Goal: Task Accomplishment & Management: Manage account settings

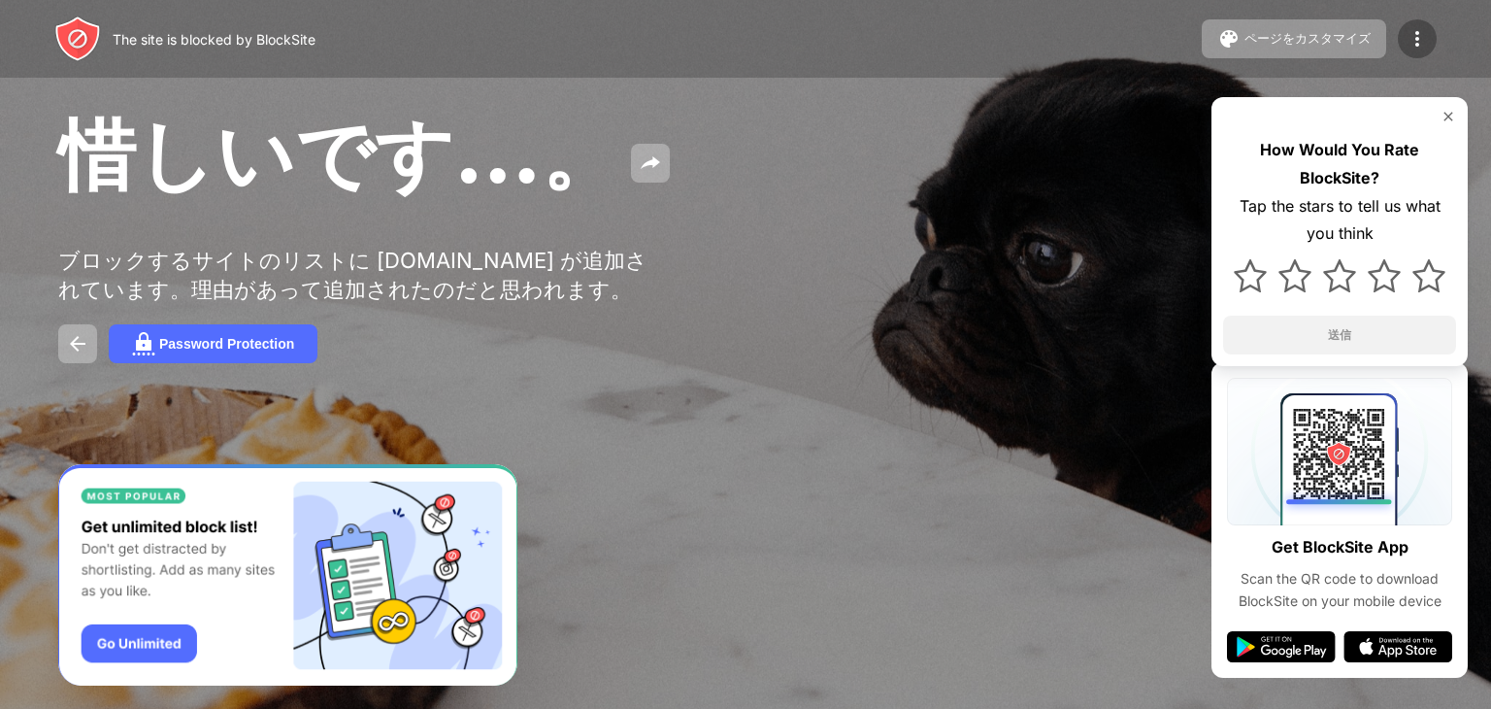
click at [1418, 40] on img at bounding box center [1417, 38] width 23 height 23
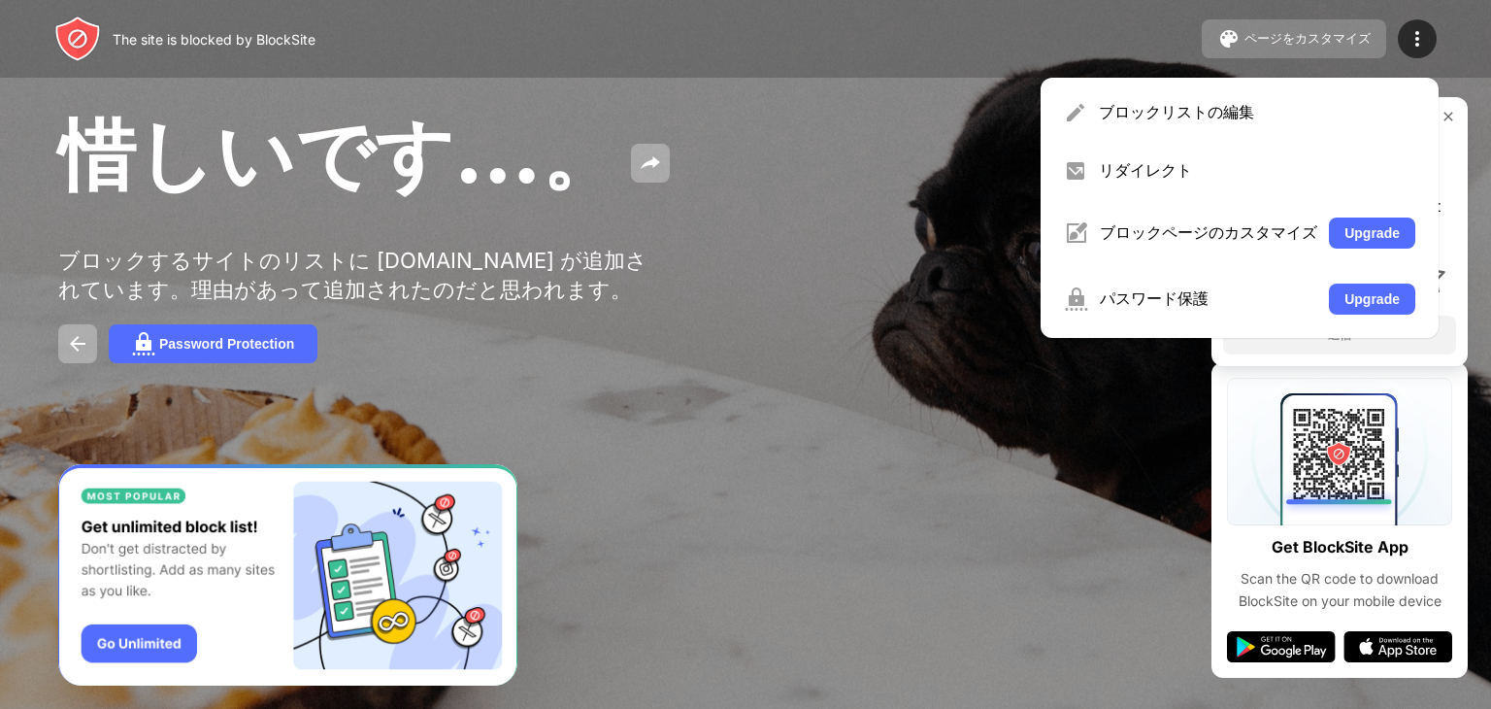
click at [1336, 38] on div "ページをカスタマイズ" at bounding box center [1308, 38] width 126 height 17
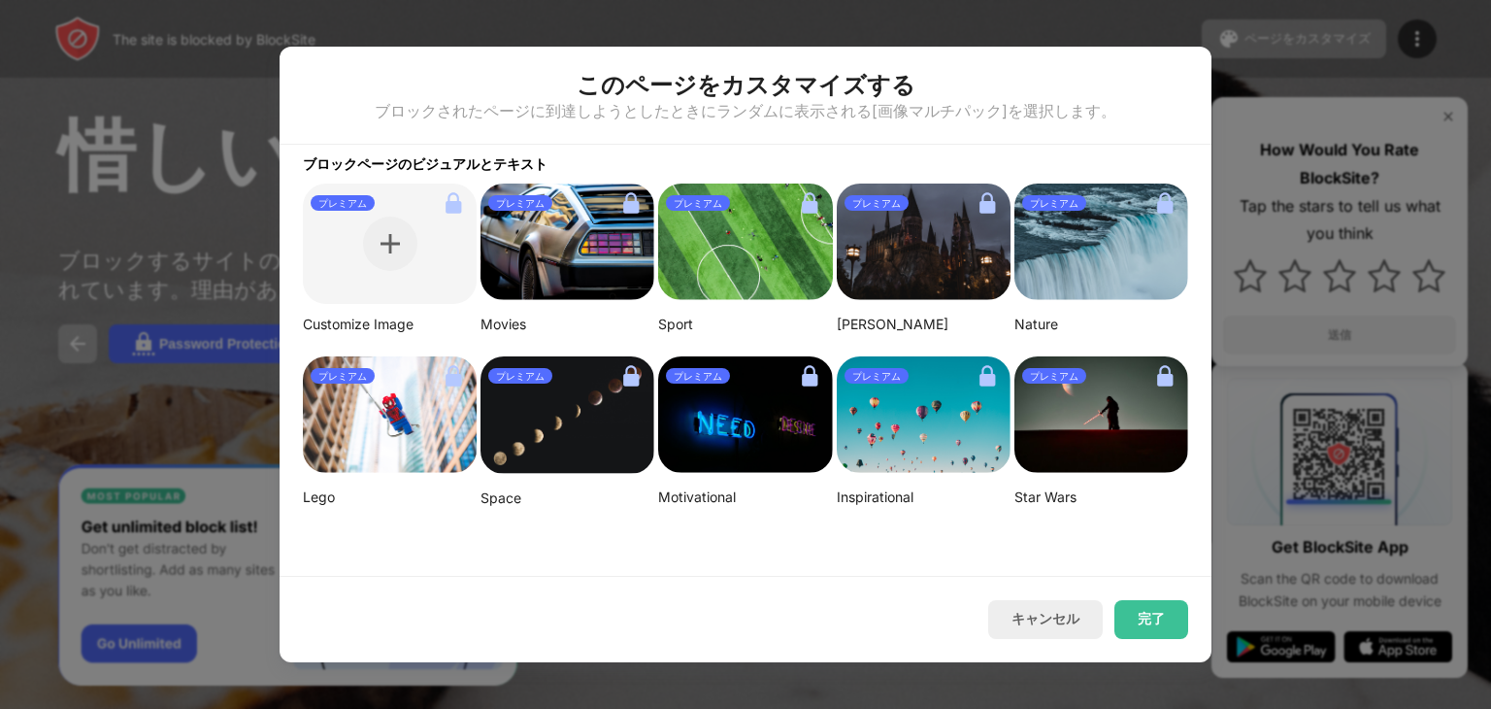
click at [1401, 37] on div at bounding box center [745, 354] width 1491 height 709
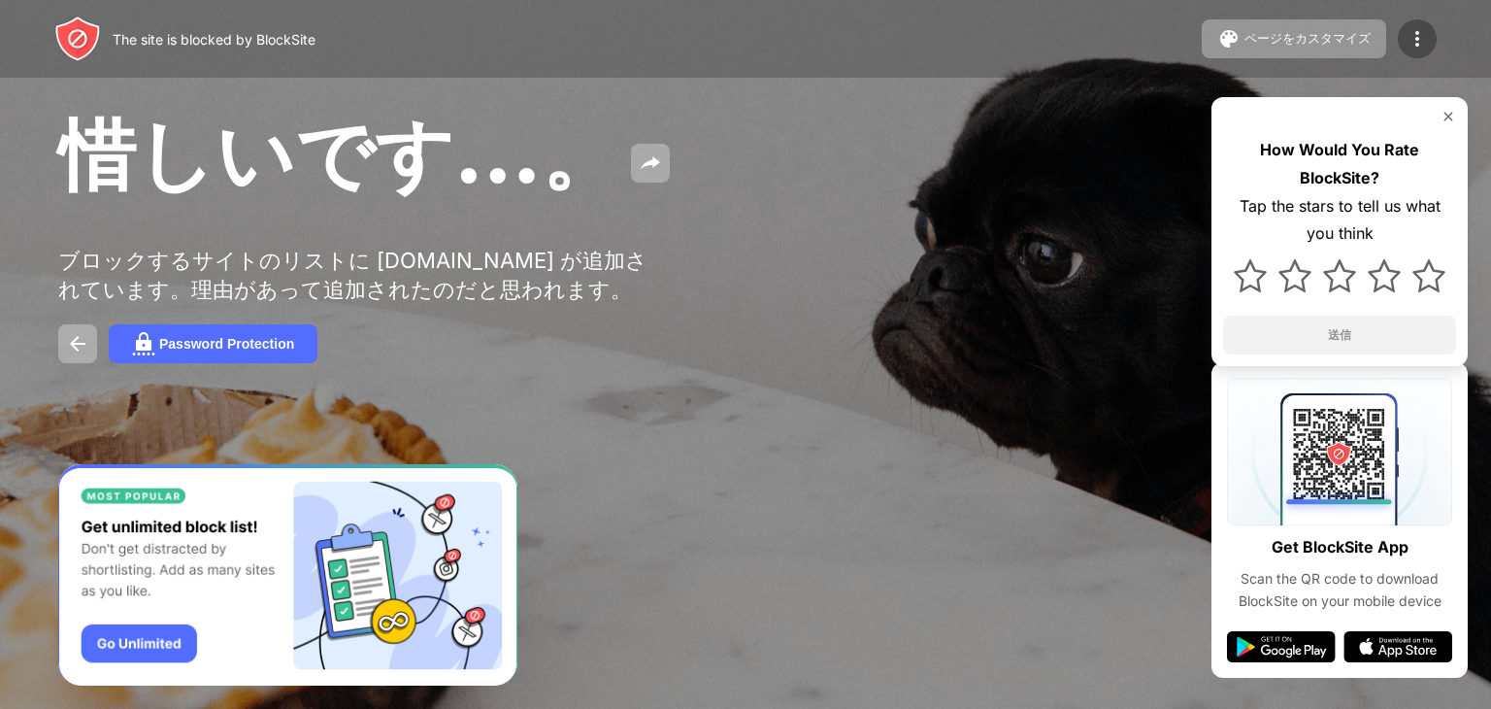
click at [1409, 40] on img at bounding box center [1417, 38] width 23 height 23
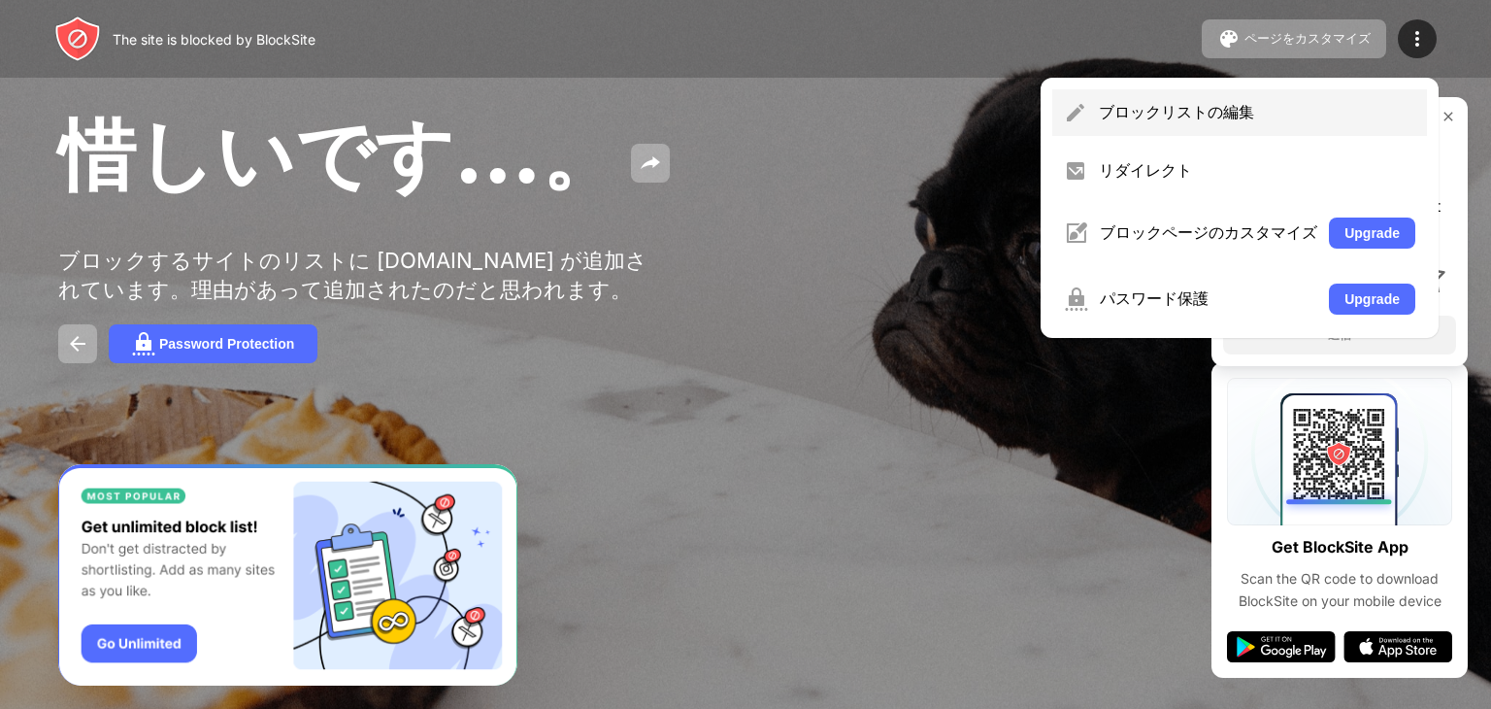
click at [1199, 110] on div "ブロックリストの編集" at bounding box center [1257, 112] width 317 height 21
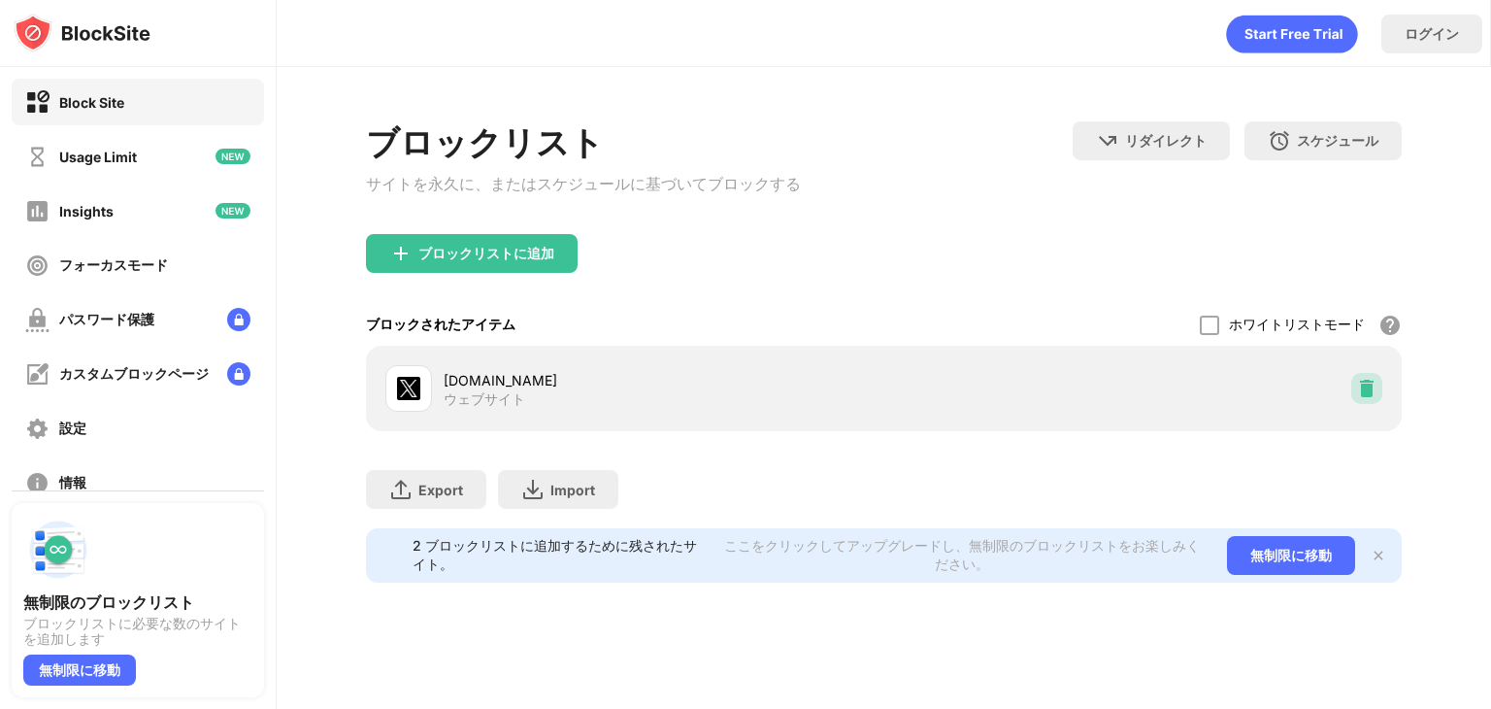
click at [1367, 393] on img at bounding box center [1366, 388] width 19 height 19
